Goal: Information Seeking & Learning: Check status

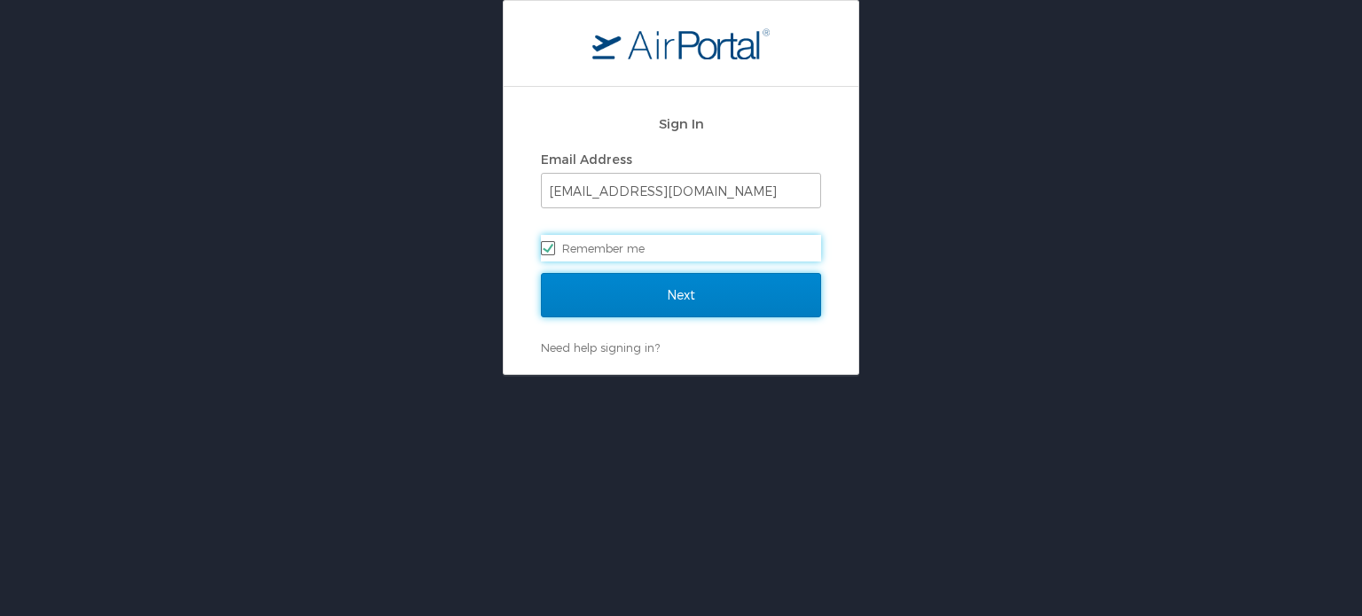
click at [683, 292] on input "Next" at bounding box center [681, 295] width 280 height 44
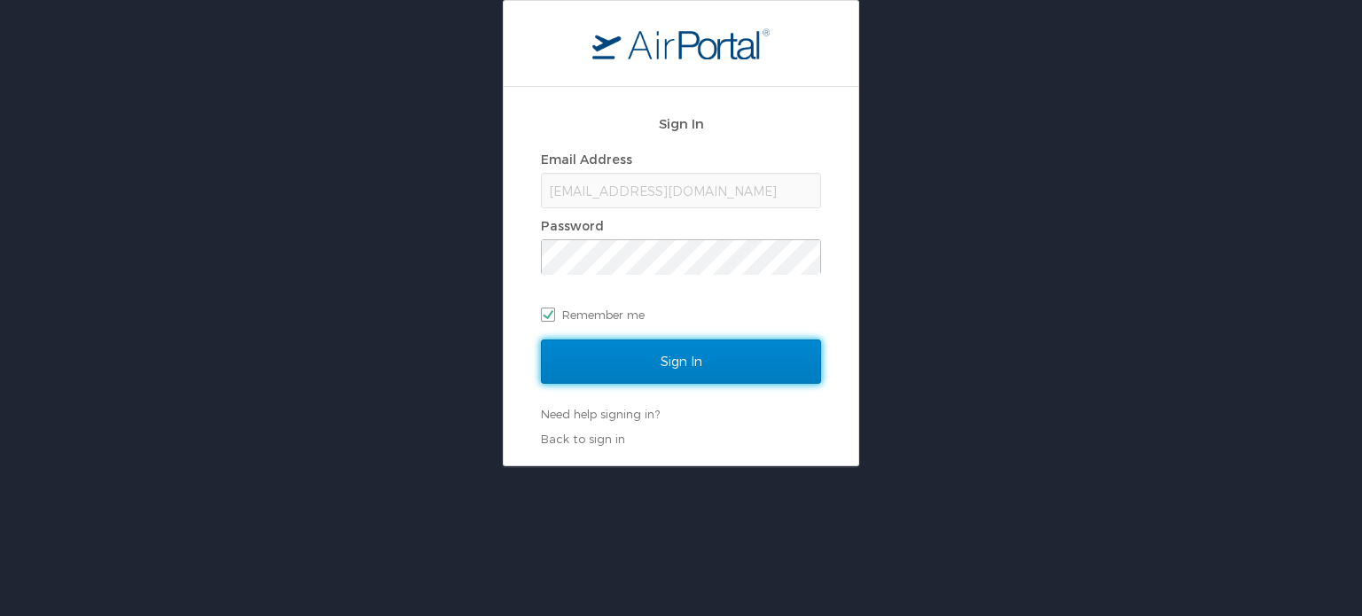
click at [682, 354] on input "Sign In" at bounding box center [681, 362] width 280 height 44
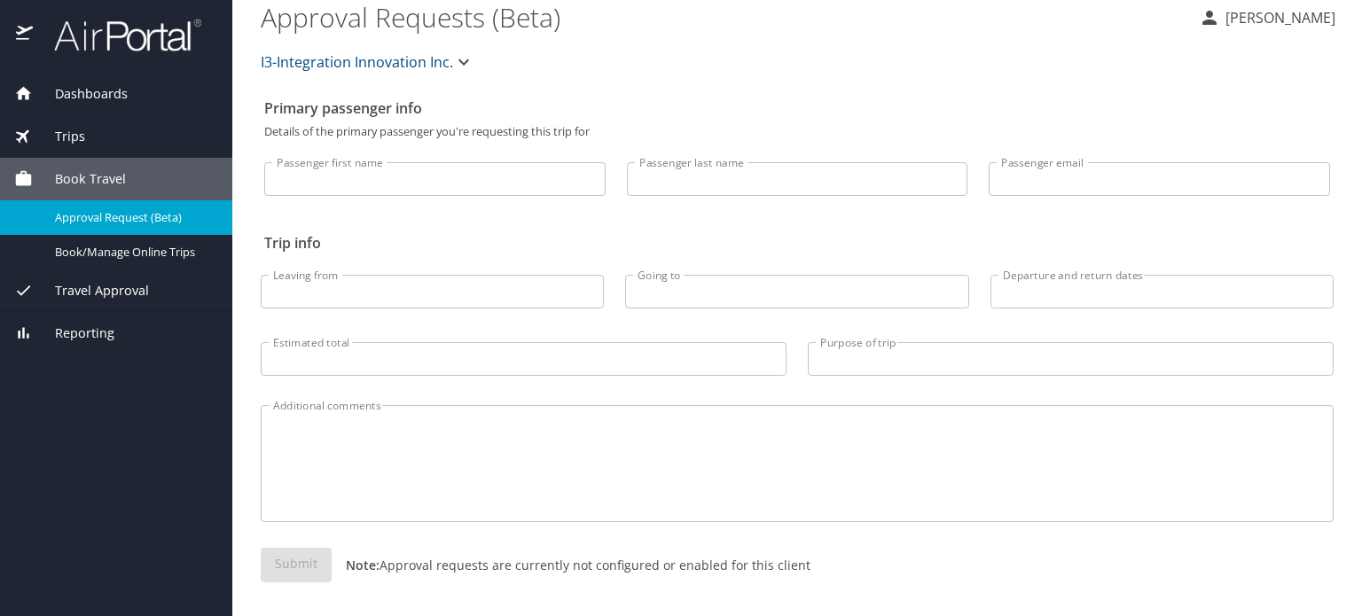
scroll to position [17, 0]
click at [77, 141] on span "Trips" at bounding box center [59, 137] width 52 height 20
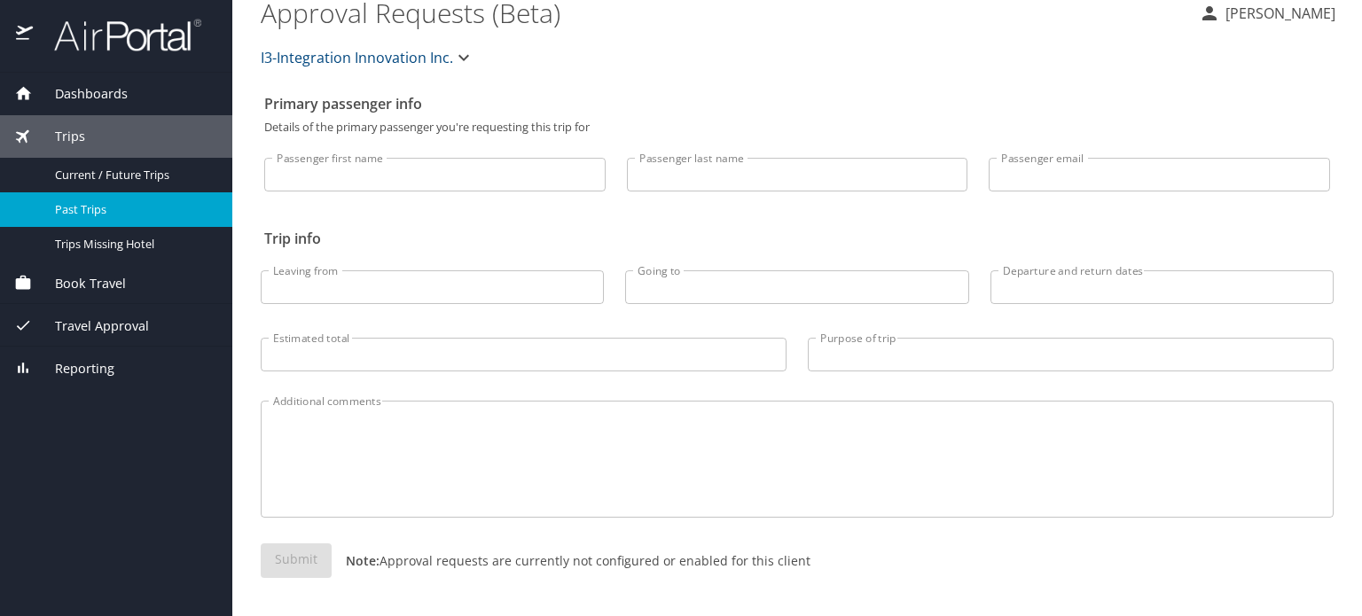
click at [116, 201] on span "Past Trips" at bounding box center [133, 209] width 156 height 17
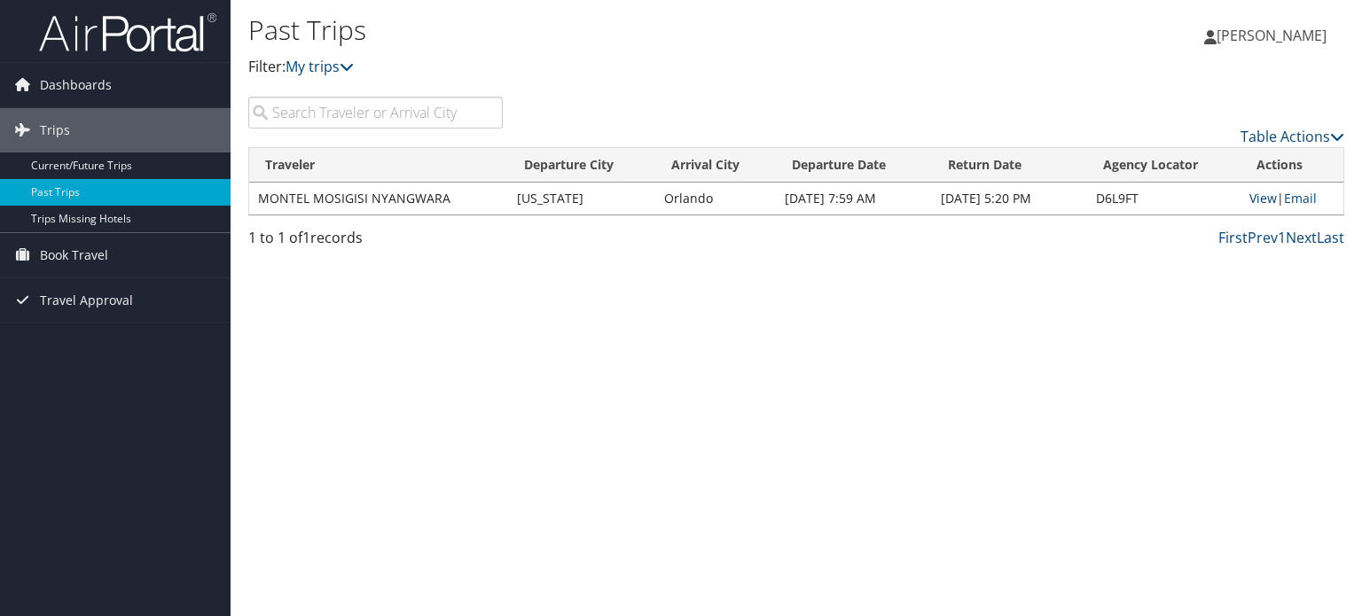
click at [1256, 201] on link "View" at bounding box center [1262, 198] width 27 height 17
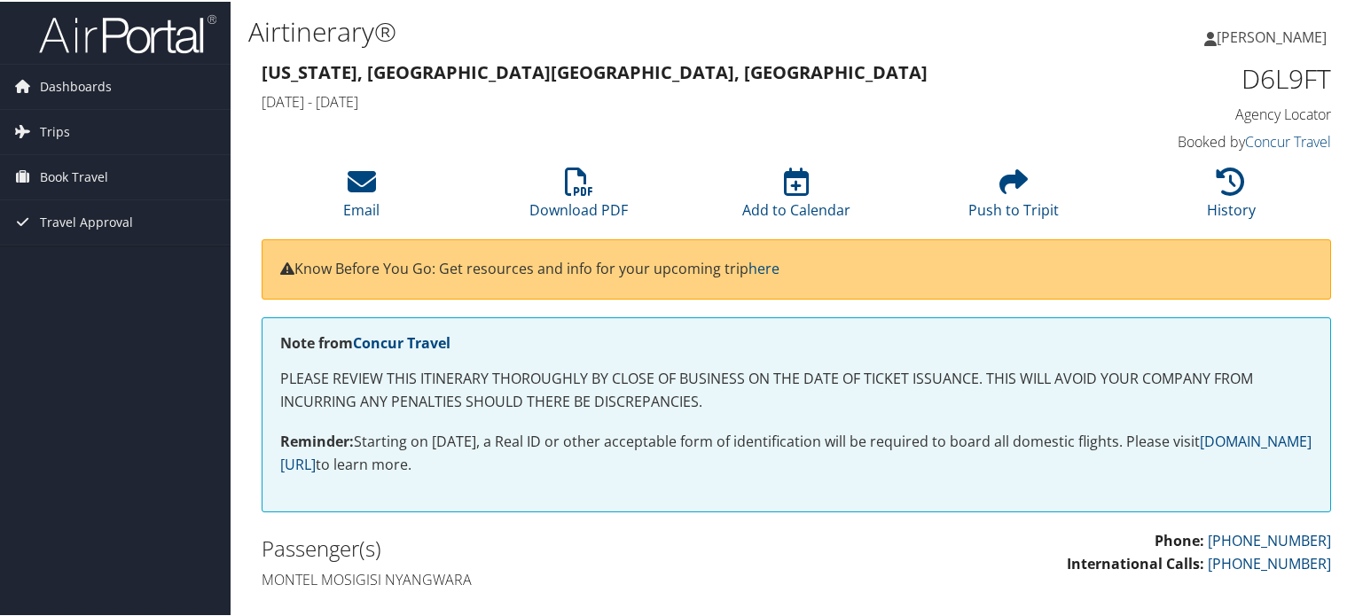
click at [1241, 39] on span "Montel Nyangwara" at bounding box center [1272, 36] width 110 height 20
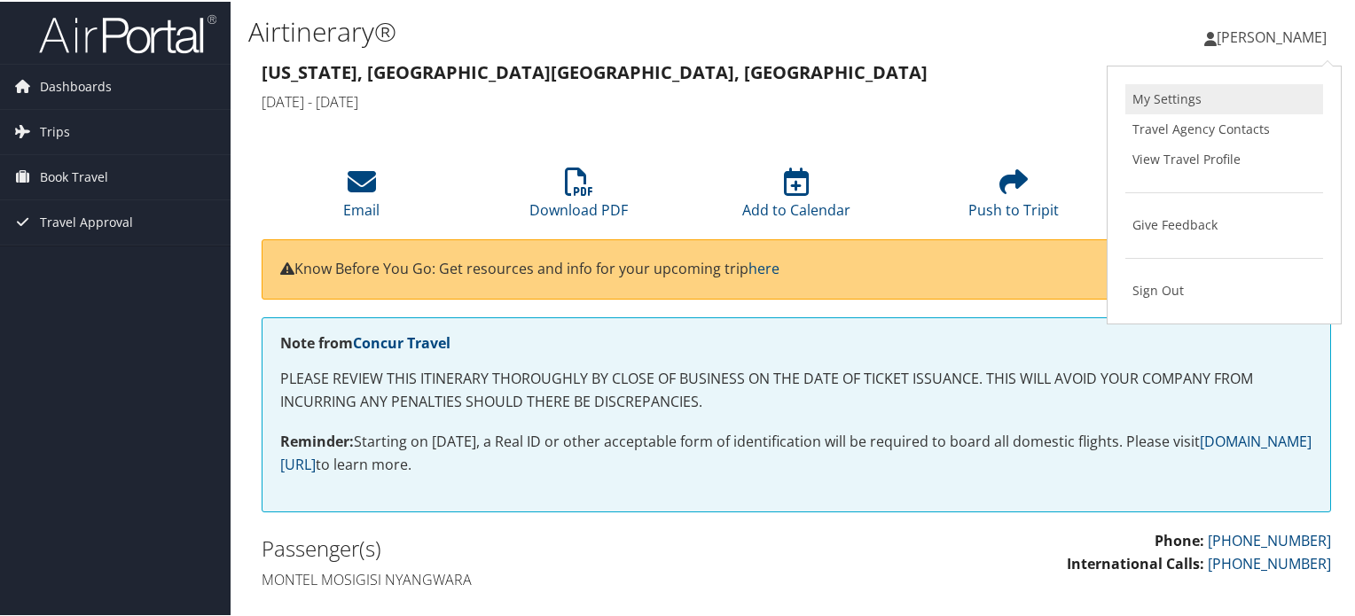
click at [1172, 101] on link "My Settings" at bounding box center [1224, 97] width 198 height 30
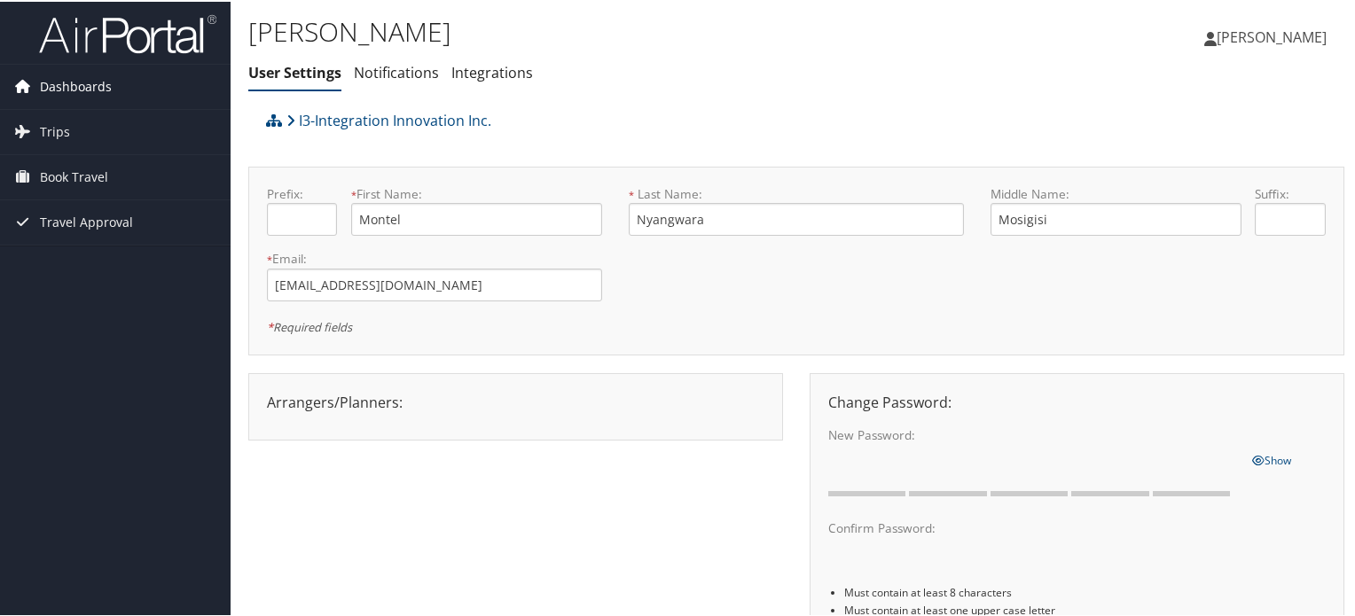
click at [51, 84] on span "Dashboards" at bounding box center [76, 85] width 72 height 44
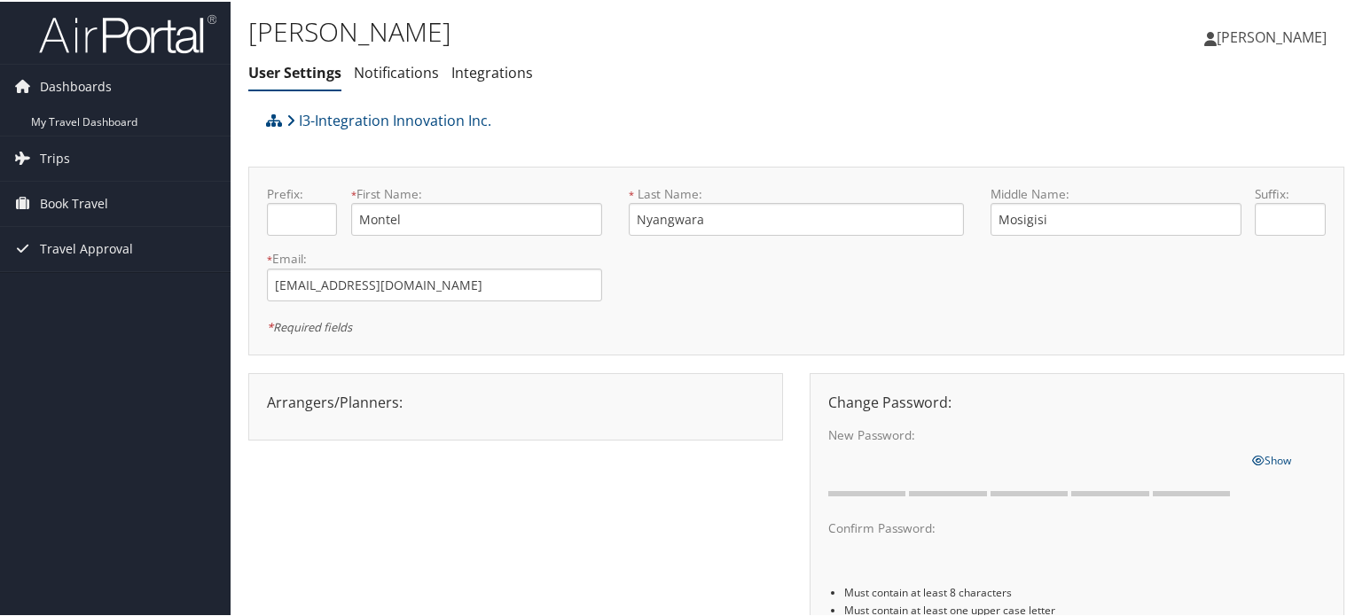
click at [1245, 35] on span "[PERSON_NAME]" at bounding box center [1272, 36] width 110 height 20
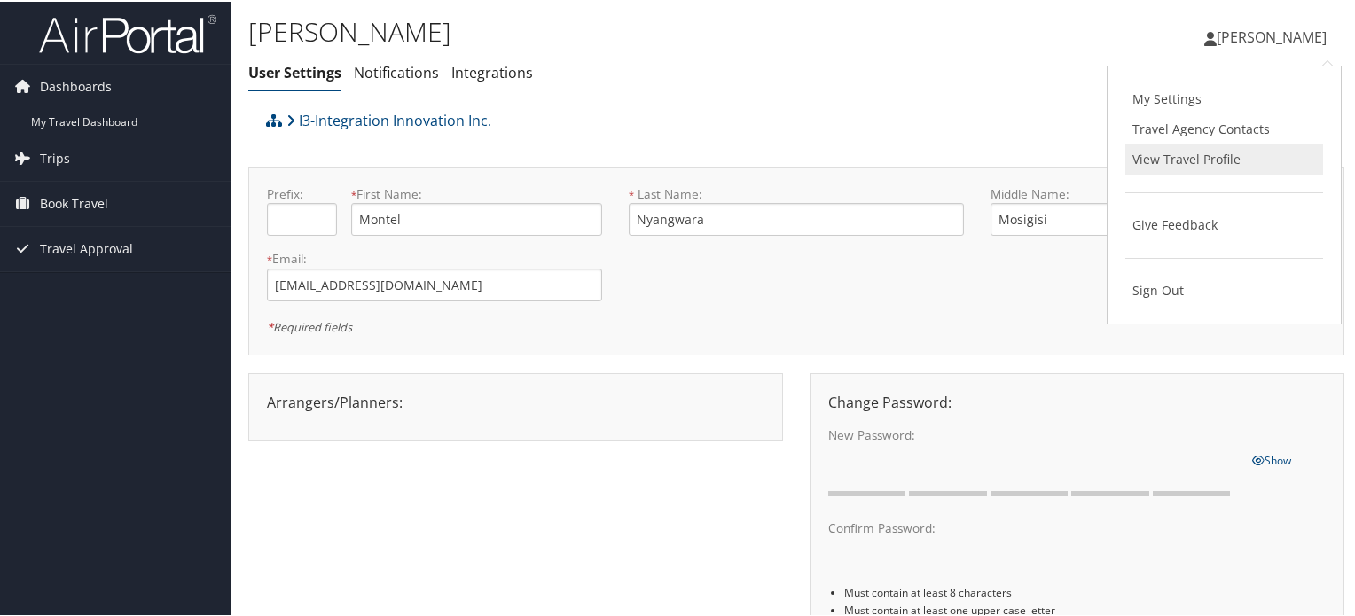
click at [1207, 162] on link "View Travel Profile" at bounding box center [1224, 158] width 198 height 30
